Goal: Navigation & Orientation: Go to known website

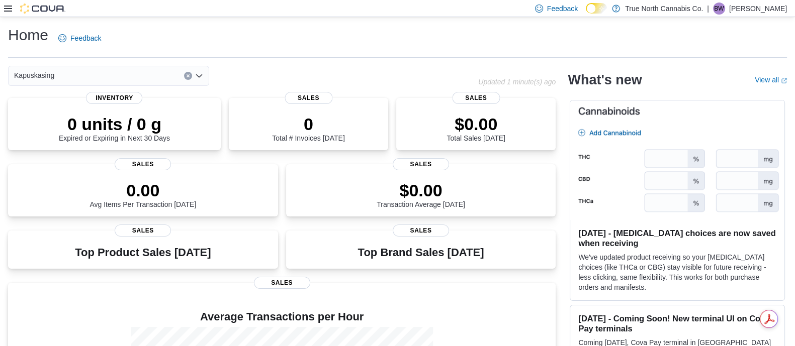
click at [769, 8] on p "[PERSON_NAME]" at bounding box center [758, 9] width 58 height 12
click at [728, 95] on span "Sign Out" at bounding box center [721, 95] width 27 height 10
